Goal: Task Accomplishment & Management: Use online tool/utility

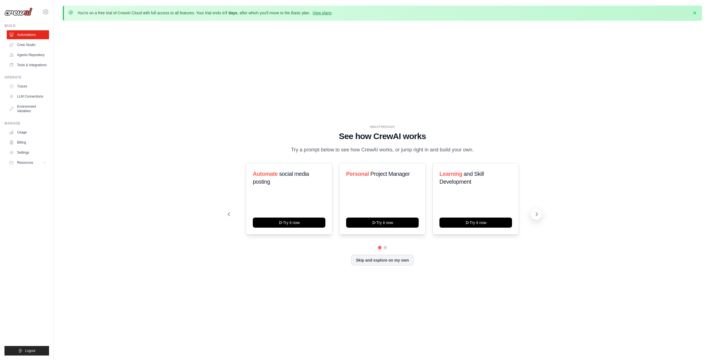
click at [535, 211] on button at bounding box center [536, 214] width 11 height 11
click at [537, 211] on button at bounding box center [536, 214] width 11 height 11
click at [43, 164] on icon at bounding box center [45, 162] width 4 height 4
click at [37, 66] on link "Tools & Integrations" at bounding box center [28, 65] width 42 height 9
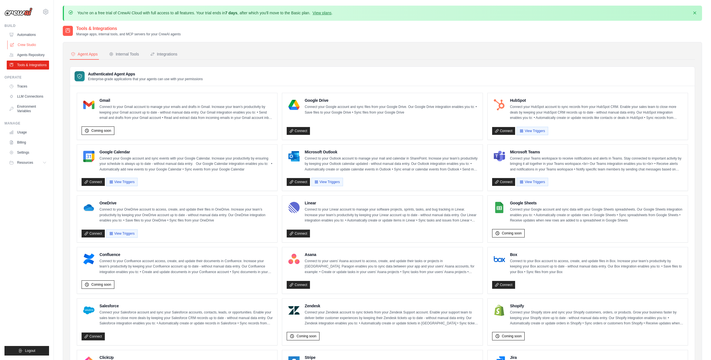
click at [31, 46] on link "Crew Studio" at bounding box center [28, 44] width 42 height 9
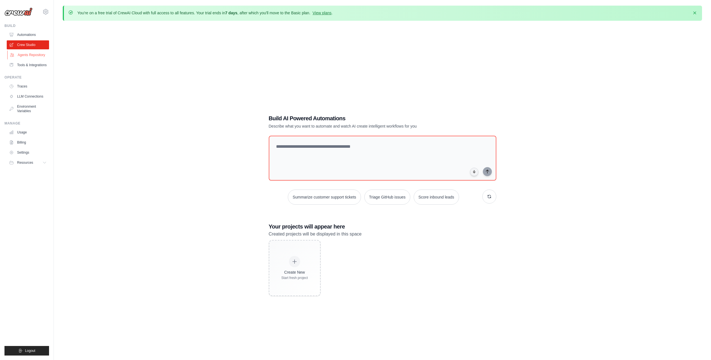
click at [32, 56] on link "Agents Repository" at bounding box center [28, 54] width 42 height 9
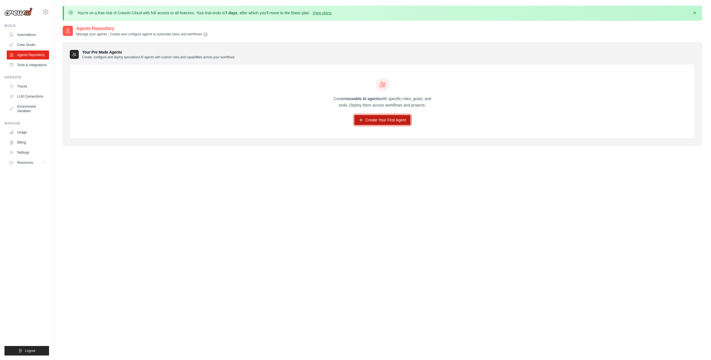
click at [379, 123] on link "Create Your First Agent" at bounding box center [382, 120] width 56 height 10
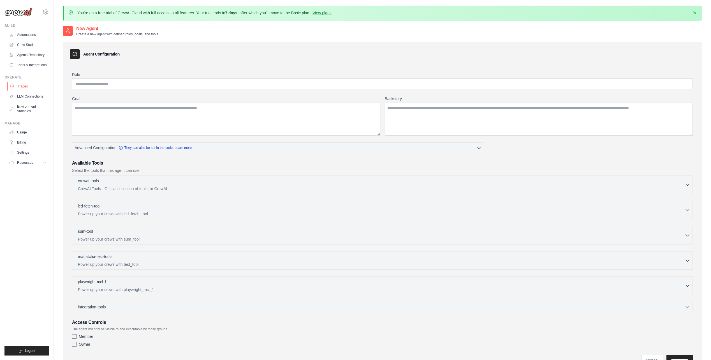
click at [30, 86] on link "Traces" at bounding box center [28, 86] width 42 height 9
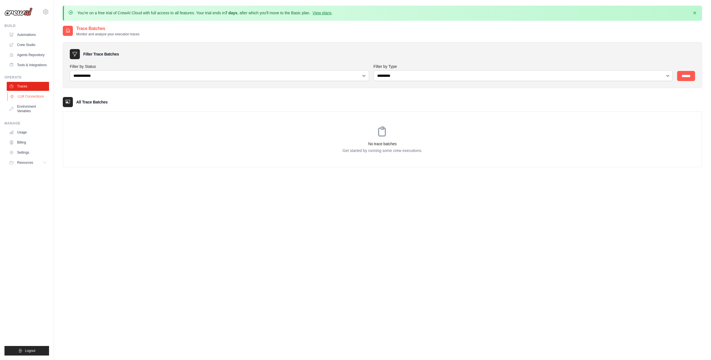
click at [38, 98] on link "LLM Connections" at bounding box center [28, 96] width 42 height 9
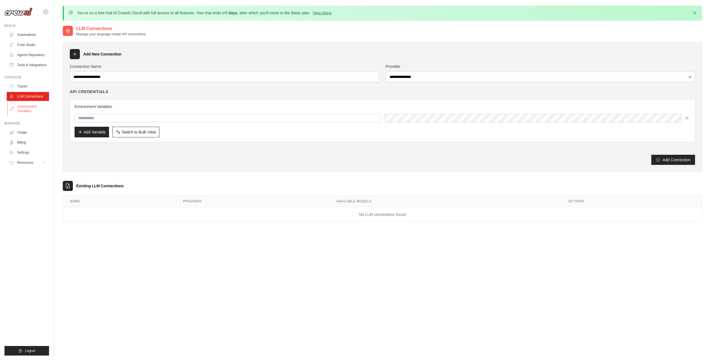
click at [37, 103] on link "Environment Variables" at bounding box center [28, 108] width 42 height 13
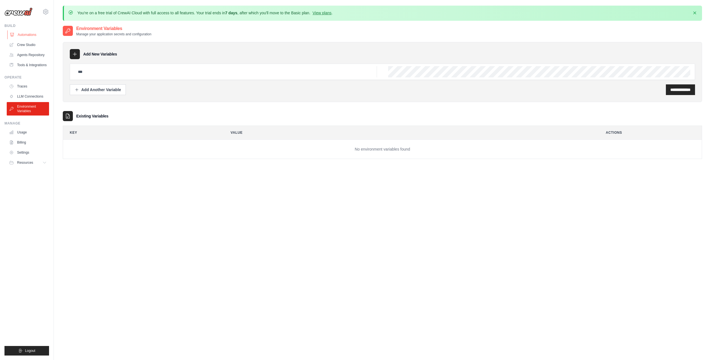
click at [42, 36] on link "Automations" at bounding box center [28, 34] width 42 height 9
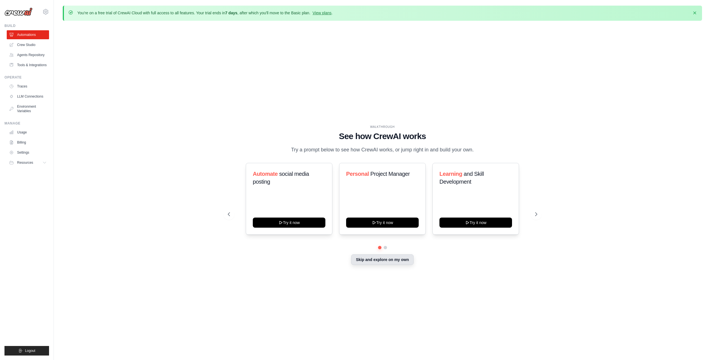
click at [379, 262] on button "Skip and explore on my own" at bounding box center [382, 259] width 63 height 11
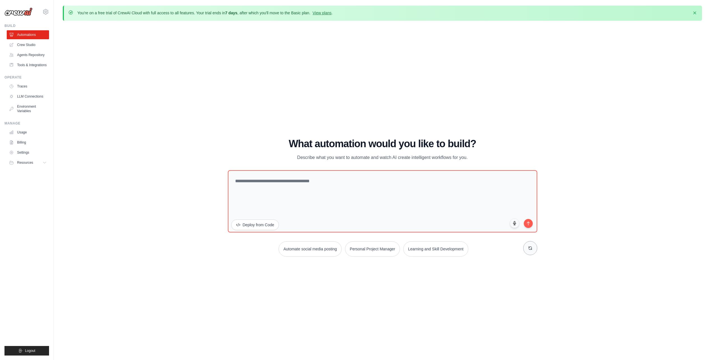
click at [531, 252] on button at bounding box center [531, 248] width 14 height 14
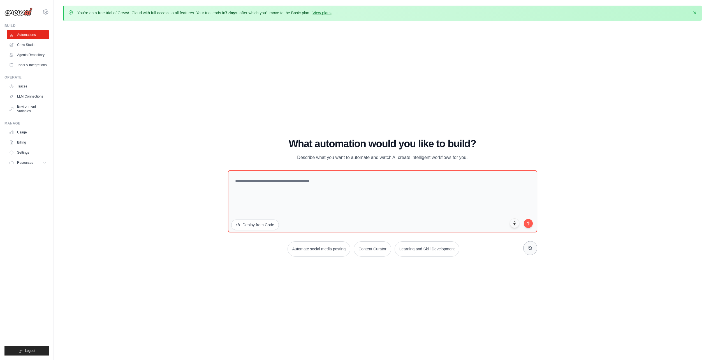
click at [531, 252] on button at bounding box center [531, 248] width 14 height 14
click at [306, 175] on textarea at bounding box center [382, 201] width 313 height 63
click at [313, 176] on textarea at bounding box center [382, 201] width 313 height 63
click at [471, 177] on textarea at bounding box center [382, 201] width 313 height 63
click at [20, 42] on link "Crew Studio" at bounding box center [28, 44] width 42 height 9
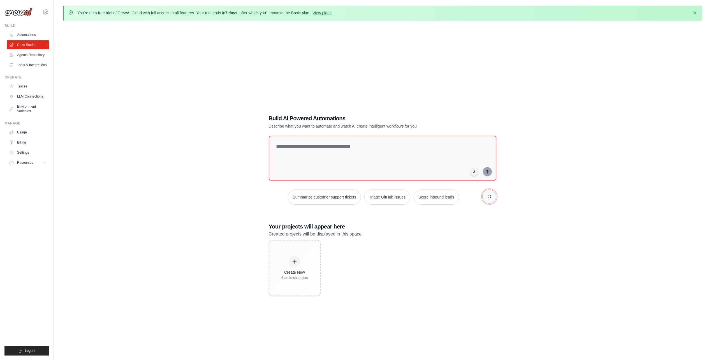
click at [488, 197] on icon "button" at bounding box center [489, 196] width 4 height 4
click at [494, 194] on button "button" at bounding box center [490, 197] width 14 height 14
click at [492, 201] on button "button" at bounding box center [490, 197] width 14 height 14
click at [320, 198] on button "Process invoices automatically" at bounding box center [315, 197] width 63 height 15
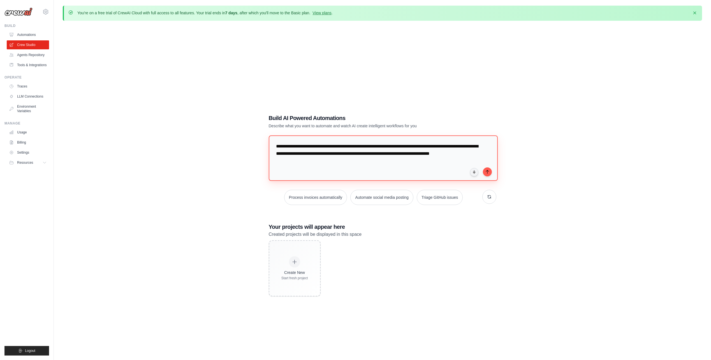
click at [458, 153] on textarea "**********" at bounding box center [383, 157] width 229 height 45
click at [427, 156] on textarea "**********" at bounding box center [383, 158] width 228 height 45
click at [430, 165] on textarea "**********" at bounding box center [383, 158] width 228 height 45
type textarea "**********"
click at [487, 170] on icon "submit" at bounding box center [487, 171] width 3 height 3
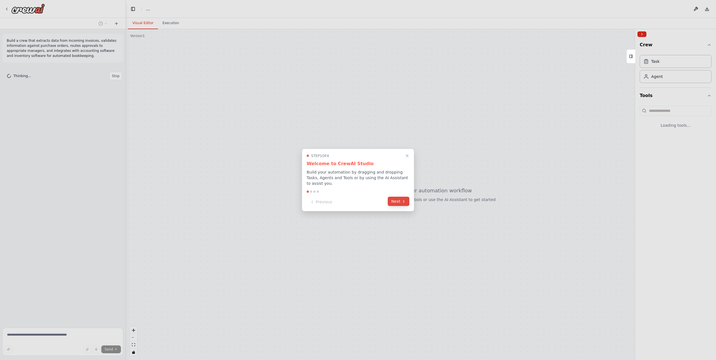
click at [397, 198] on button "Next" at bounding box center [399, 201] width 22 height 9
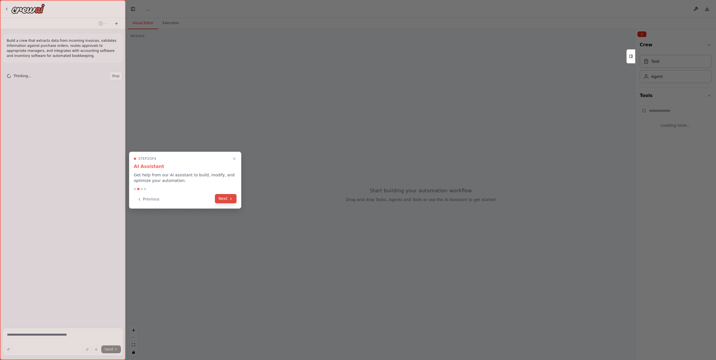
click at [228, 199] on button "Next" at bounding box center [226, 198] width 22 height 9
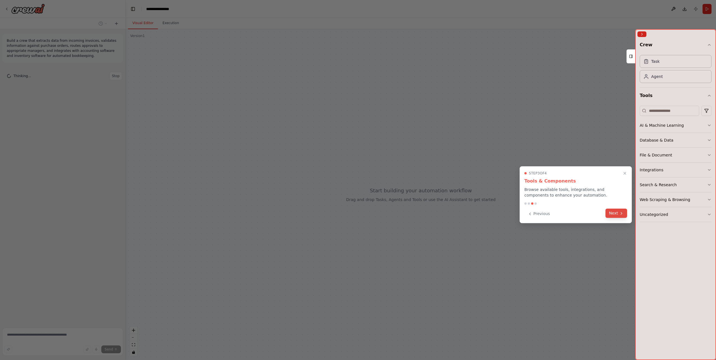
click at [615, 213] on button "Next" at bounding box center [616, 213] width 22 height 9
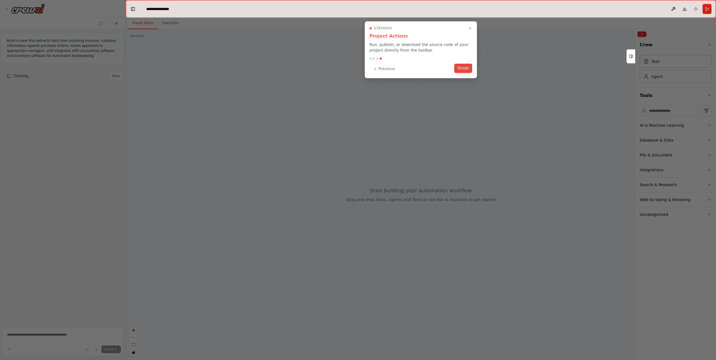
click at [468, 70] on button "Finish" at bounding box center [463, 68] width 18 height 9
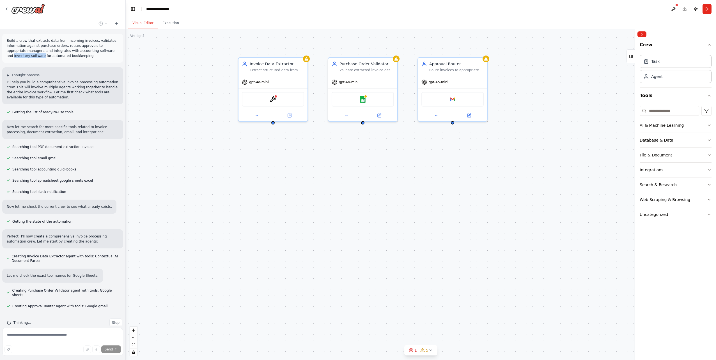
drag, startPoint x: 90, startPoint y: 52, endPoint x: 19, endPoint y: 56, distance: 70.5
click at [19, 56] on p "Build a crew that extracts data from incoming invoices, validates information a…" at bounding box center [63, 48] width 112 height 20
click at [21, 56] on p "Build a crew that extracts data from incoming invoices, validates information a…" at bounding box center [63, 48] width 112 height 20
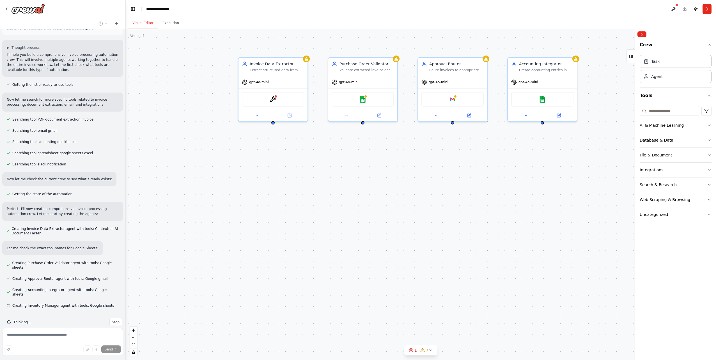
scroll to position [28, 0]
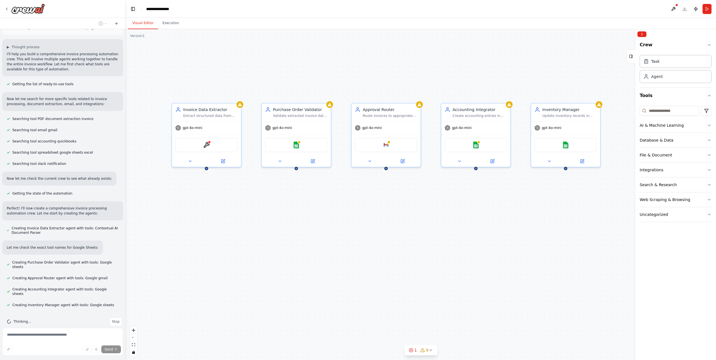
drag, startPoint x: 530, startPoint y: 190, endPoint x: 463, endPoint y: 236, distance: 81.1
click at [463, 236] on div "Invoice Data Extractor Extract structured data from incoming invoices including…" at bounding box center [421, 194] width 590 height 331
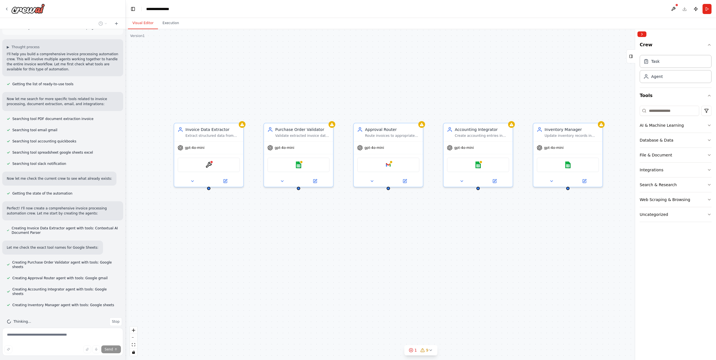
drag, startPoint x: 463, startPoint y: 236, endPoint x: 466, endPoint y: 255, distance: 19.2
click at [466, 255] on div "Invoice Data Extractor Extract structured data from incoming invoices including…" at bounding box center [421, 194] width 590 height 331
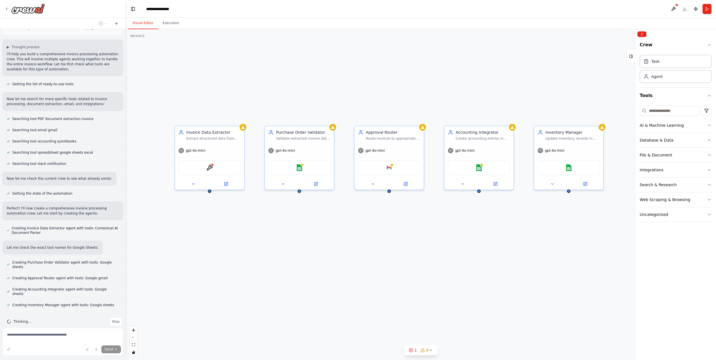
drag, startPoint x: 461, startPoint y: 245, endPoint x: 458, endPoint y: 248, distance: 4.4
click at [458, 248] on div "Invoice Data Extractor Extract structured data from incoming invoices including…" at bounding box center [421, 194] width 590 height 331
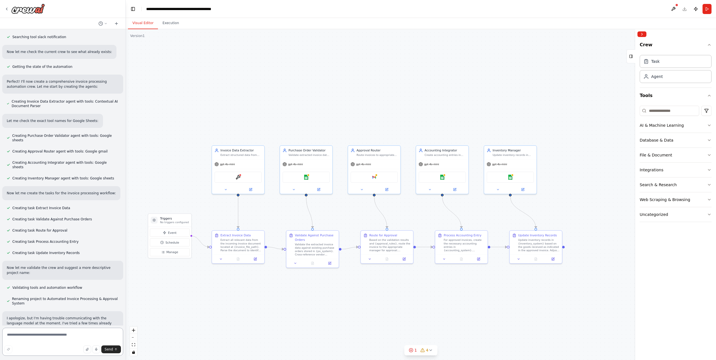
scroll to position [160, 0]
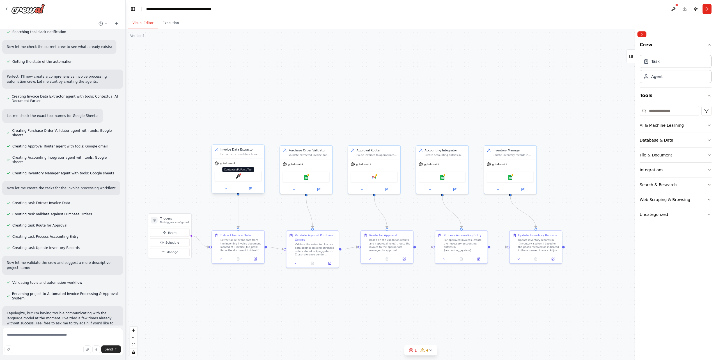
click at [237, 178] on img at bounding box center [238, 176] width 5 height 5
click at [679, 10] on header "**********" at bounding box center [421, 9] width 590 height 18
click at [676, 8] on button at bounding box center [673, 9] width 9 height 10
click at [429, 353] on button "1 4" at bounding box center [420, 350] width 33 height 10
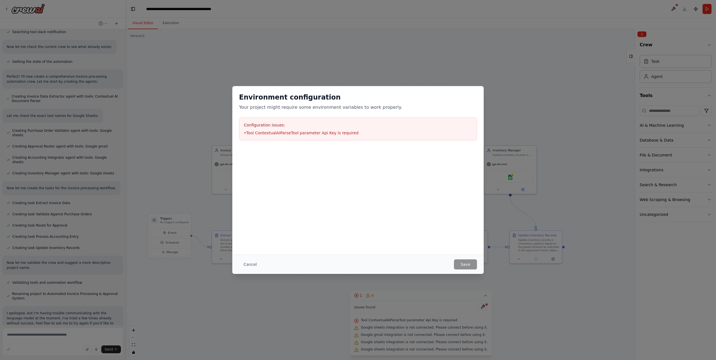
click at [280, 132] on li "• Tool ContextualAIParseTool parameter Api Key is required" at bounding box center [358, 133] width 228 height 6
click at [254, 264] on button "Cancel" at bounding box center [250, 264] width 22 height 10
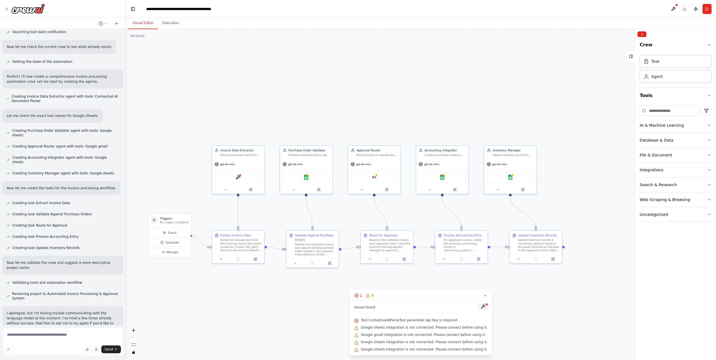
click at [478, 306] on button at bounding box center [483, 306] width 10 height 7
click at [678, 6] on header "**********" at bounding box center [421, 9] width 590 height 18
click at [674, 6] on button at bounding box center [673, 9] width 9 height 10
click at [695, 10] on button "Publish" at bounding box center [695, 9] width 9 height 10
click at [702, 168] on button "Integrations" at bounding box center [675, 170] width 72 height 15
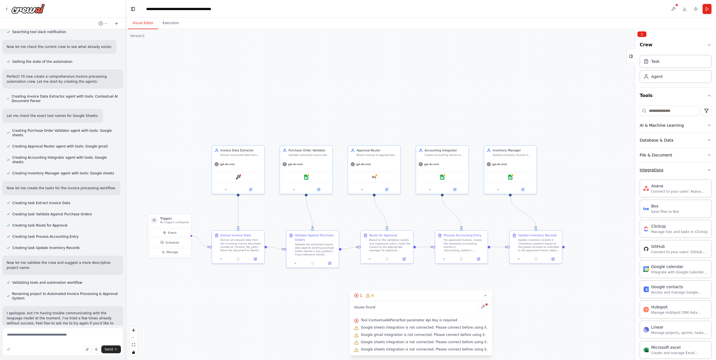
click at [702, 168] on button "Integrations" at bounding box center [675, 170] width 72 height 15
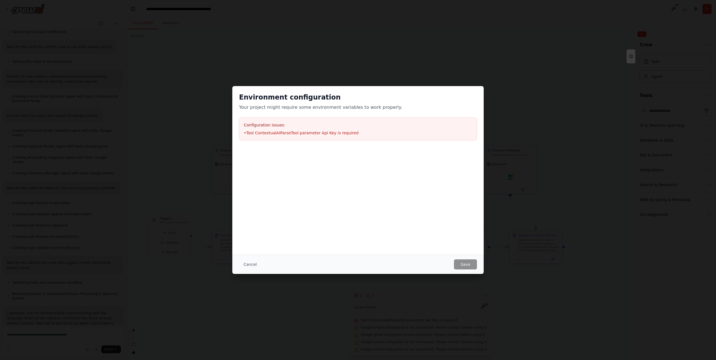
click at [258, 127] on h3 "Configuration issues:" at bounding box center [358, 125] width 228 height 6
click at [264, 136] on div "Configuration issues: • Tool ContextualAIParseTool parameter Api Key is required" at bounding box center [358, 129] width 238 height 23
click at [264, 123] on h3 "Configuration issues:" at bounding box center [358, 125] width 228 height 6
click at [272, 132] on li "• Tool ContextualAIParseTool parameter Api Key is required" at bounding box center [358, 133] width 228 height 6
click at [267, 119] on div "Configuration issues: • Tool ContextualAIParseTool parameter Api Key is required" at bounding box center [358, 129] width 238 height 23
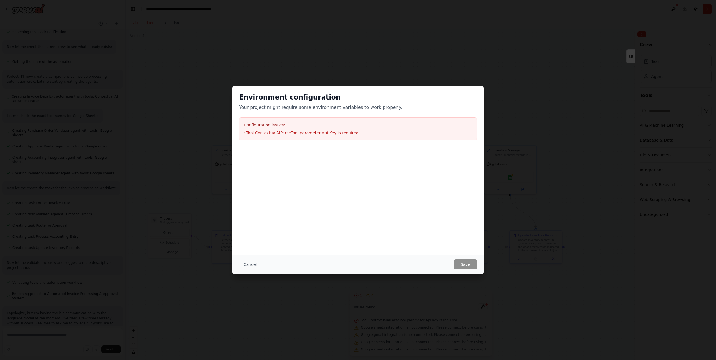
click at [274, 130] on li "• Tool ContextualAIParseTool parameter Api Key is required" at bounding box center [358, 133] width 228 height 6
click at [266, 120] on div "Configuration issues: • Tool ContextualAIParseTool parameter Api Key is required" at bounding box center [358, 129] width 238 height 23
click at [271, 128] on div "Configuration issues: • Tool ContextualAIParseTool parameter Api Key is required" at bounding box center [358, 129] width 238 height 23
click at [268, 123] on h3 "Configuration issues:" at bounding box center [358, 125] width 228 height 6
click at [257, 265] on button "Cancel" at bounding box center [250, 264] width 22 height 10
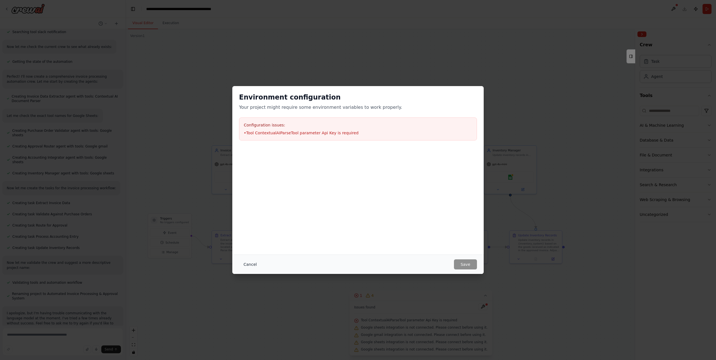
click at [249, 263] on button "Cancel" at bounding box center [250, 264] width 22 height 10
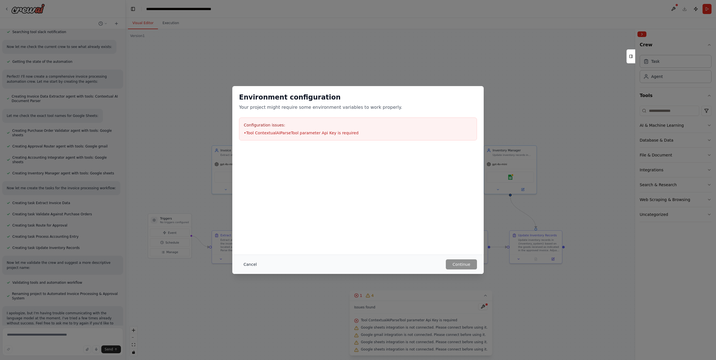
click at [251, 264] on button "Cancel" at bounding box center [250, 264] width 22 height 10
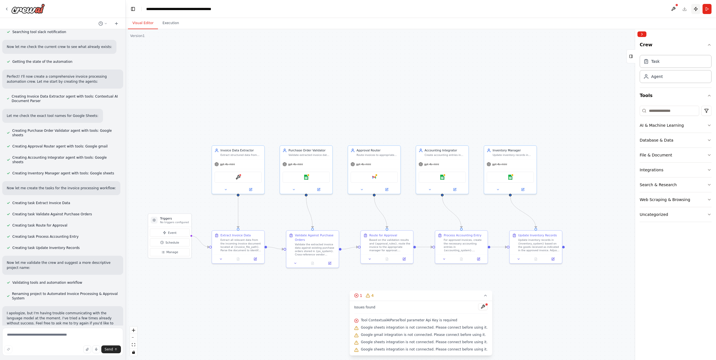
click at [696, 9] on button "Publish" at bounding box center [695, 9] width 9 height 10
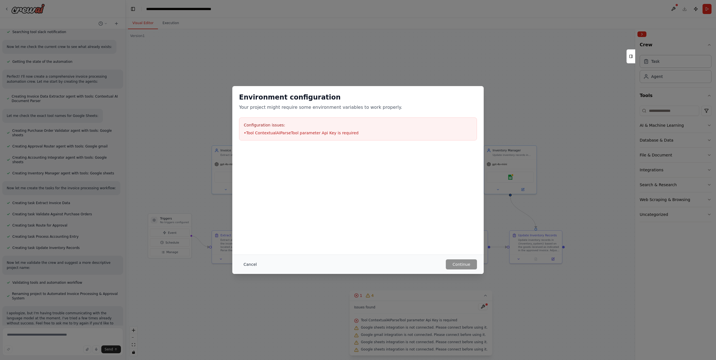
click at [250, 262] on button "Cancel" at bounding box center [250, 264] width 22 height 10
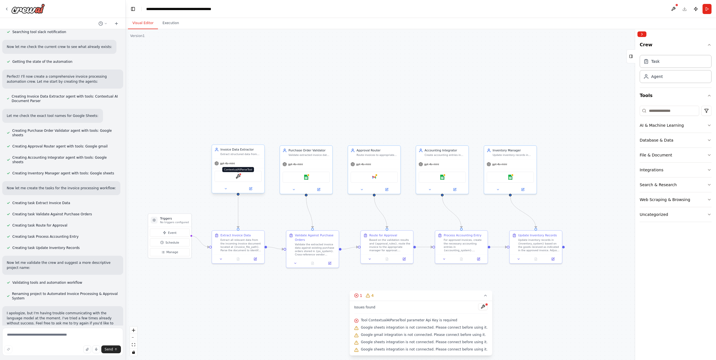
click at [240, 174] on div at bounding box center [240, 174] width 3 height 3
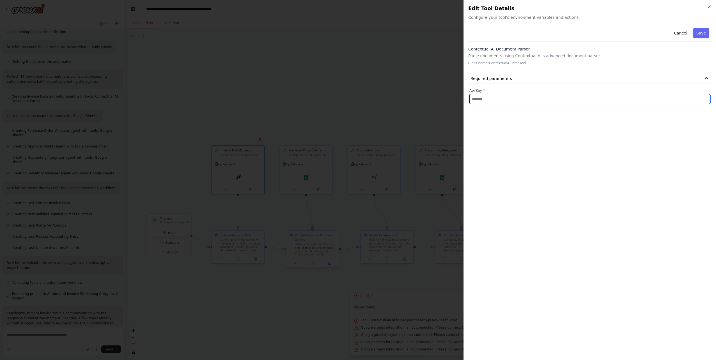
click at [498, 100] on input "text" at bounding box center [589, 99] width 241 height 10
click at [708, 6] on icon "button" at bounding box center [709, 6] width 4 height 4
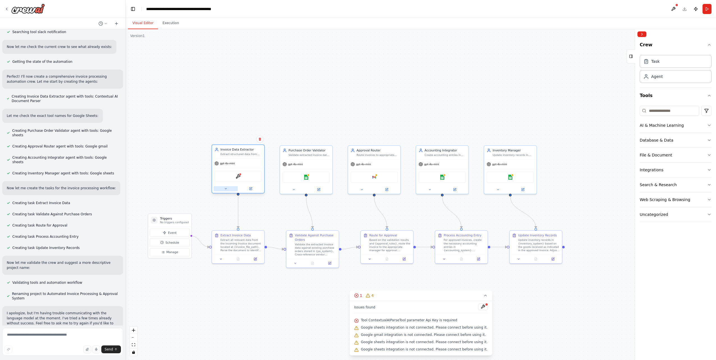
click at [225, 192] on div at bounding box center [238, 189] width 52 height 8
click at [225, 188] on icon at bounding box center [225, 188] width 3 height 3
click at [230, 189] on button at bounding box center [226, 188] width 24 height 5
click at [269, 277] on button "LLM Settings" at bounding box center [253, 276] width 77 height 8
click at [267, 317] on button "Agent Settings" at bounding box center [253, 316] width 77 height 8
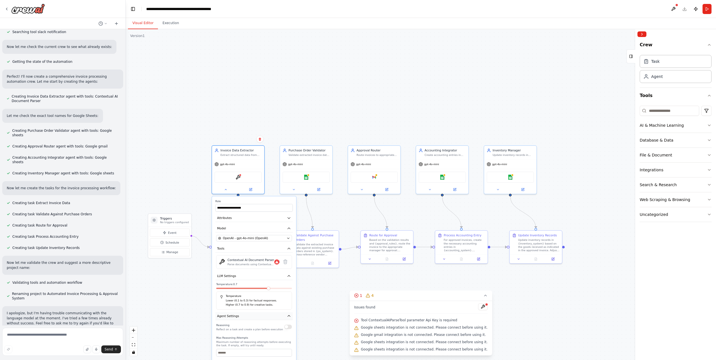
click at [267, 317] on button "Agent Settings" at bounding box center [253, 316] width 77 height 8
click at [275, 264] on icon at bounding box center [276, 261] width 3 height 3
click at [277, 261] on icon at bounding box center [278, 262] width 4 height 4
click at [248, 245] on input "text" at bounding box center [254, 244] width 76 height 8
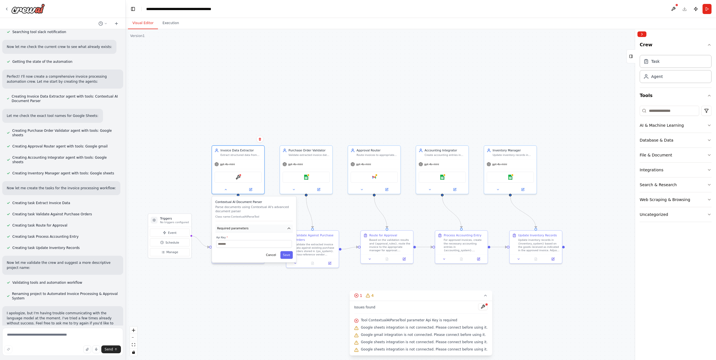
click at [251, 227] on button "Required parameters" at bounding box center [253, 229] width 77 height 8
click at [237, 243] on input "text" at bounding box center [254, 244] width 76 height 8
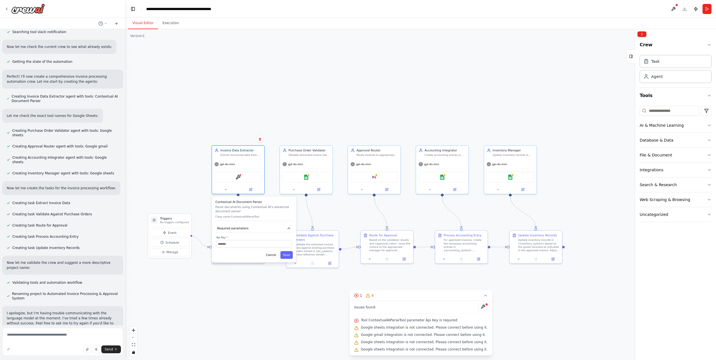
click at [346, 115] on div ".deletable-edge-delete-btn { width: 20px; height: 20px; border: 0px solid #ffff…" at bounding box center [421, 194] width 590 height 331
click at [344, 113] on div ".deletable-edge-delete-btn { width: 20px; height: 20px; border: 0px solid #ffff…" at bounding box center [421, 194] width 590 height 331
click at [270, 258] on button "Cancel" at bounding box center [270, 255] width 15 height 8
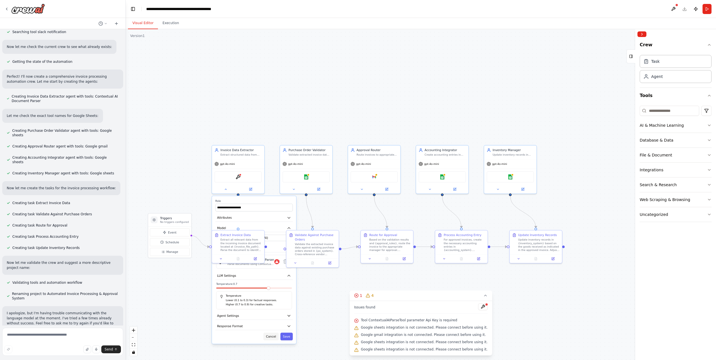
click at [273, 339] on button "Cancel" at bounding box center [270, 337] width 15 height 8
click at [278, 310] on div ".deletable-edge-delete-btn { width: 20px; height: 20px; border: 0px solid #ffff…" at bounding box center [421, 194] width 590 height 331
